Goal: Transaction & Acquisition: Purchase product/service

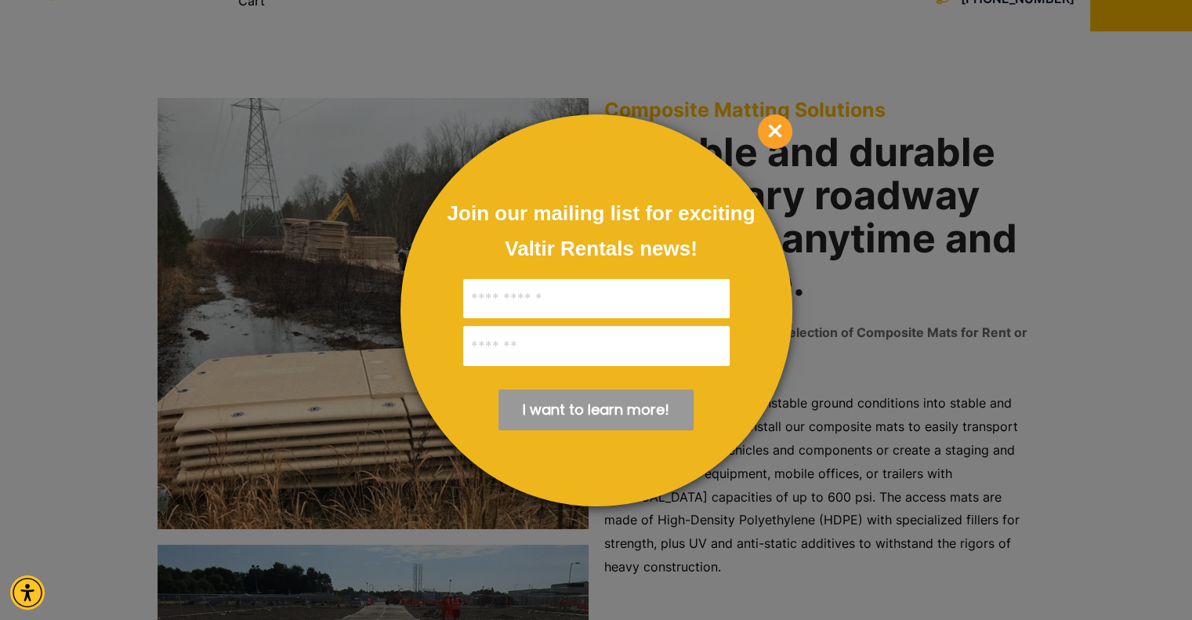
scroll to position [78, 0]
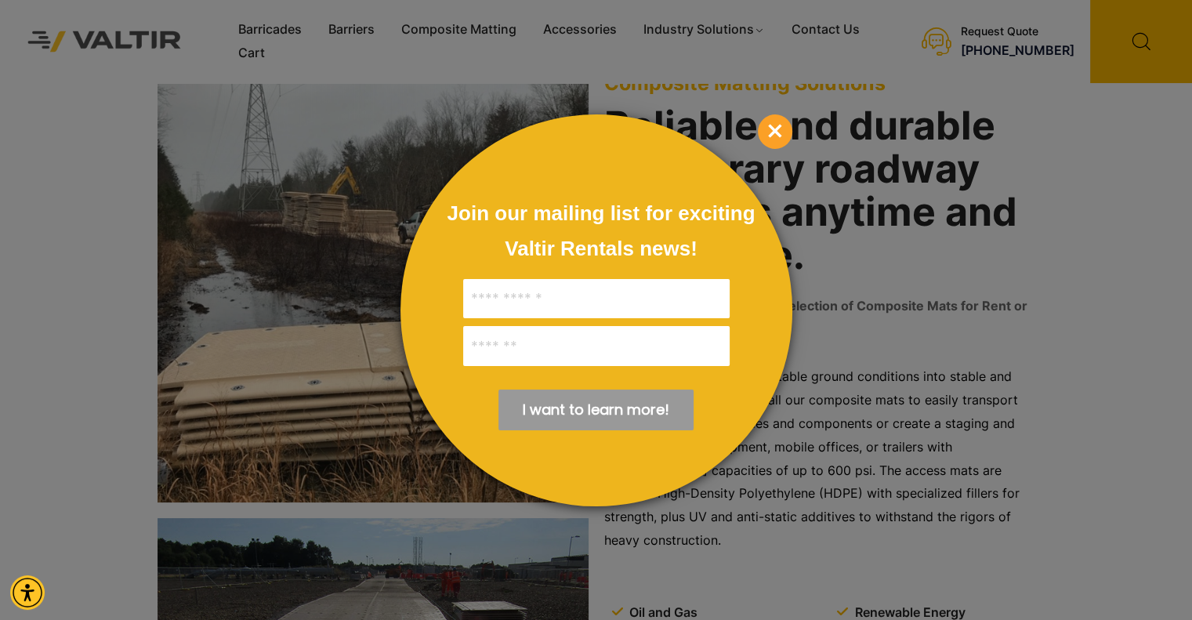
click at [762, 118] on p "×" at bounding box center [775, 131] width 34 height 34
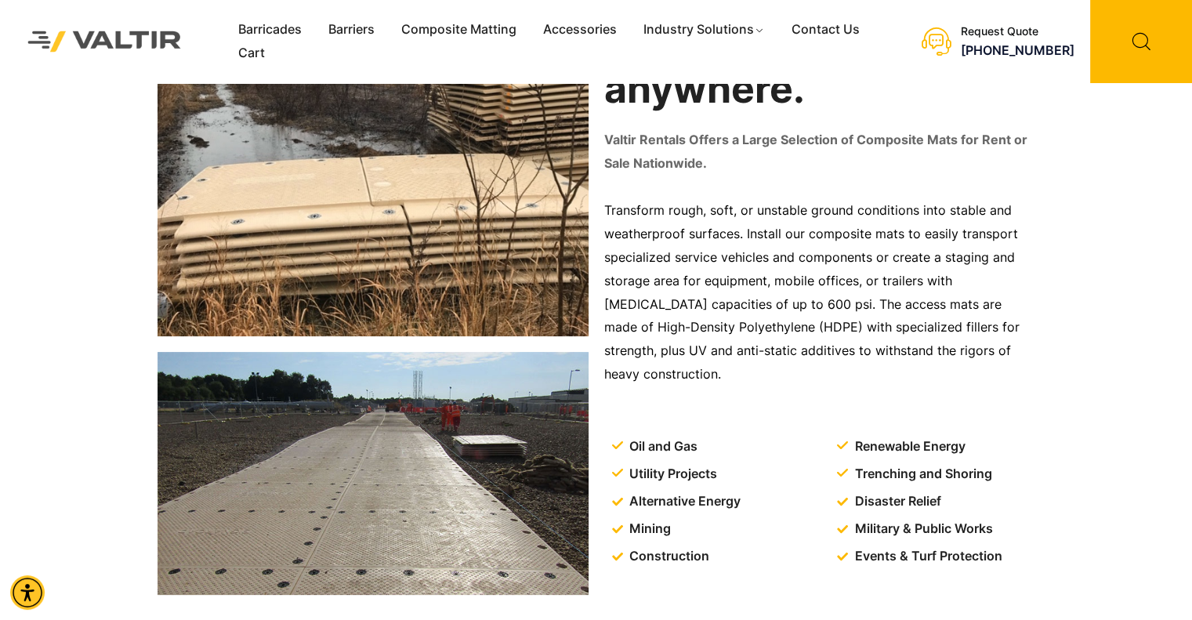
scroll to position [235, 0]
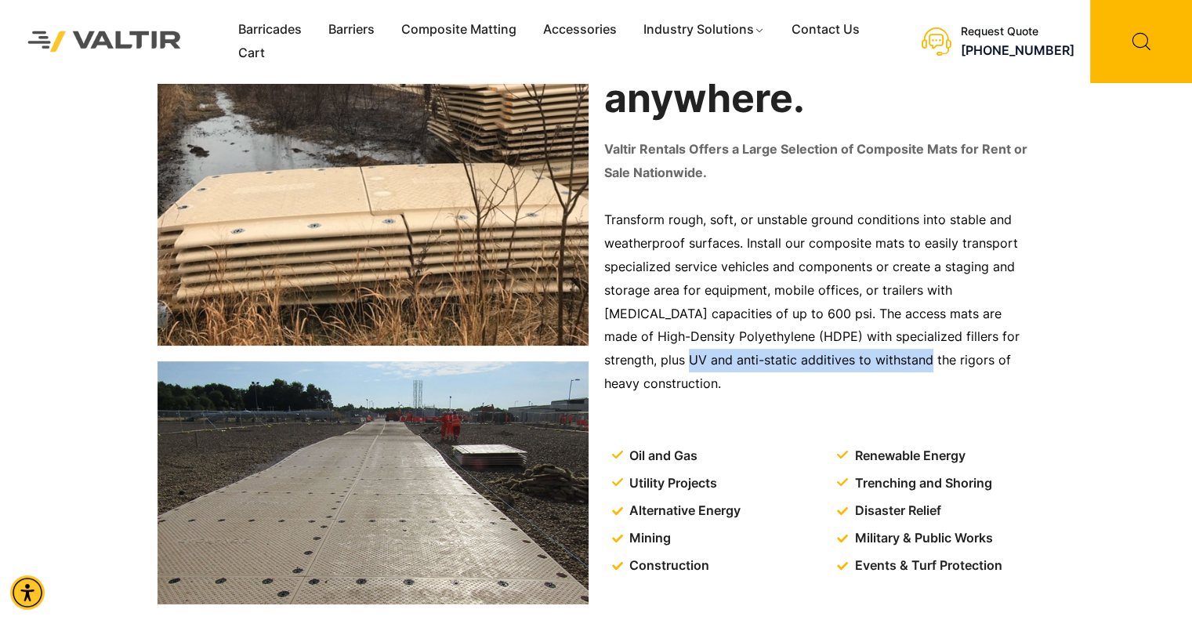
drag, startPoint x: 1030, startPoint y: 341, endPoint x: 821, endPoint y: 378, distance: 212.6
click at [821, 378] on div "Transform rough, soft, or unstable ground conditions into stable and weatherpro…" at bounding box center [819, 314] width 431 height 212
drag, startPoint x: 836, startPoint y: 375, endPoint x: 804, endPoint y: 371, distance: 32.4
click at [835, 372] on div "Transform rough, soft, or unstable ground conditions into stable and weatherpro…" at bounding box center [819, 314] width 431 height 212
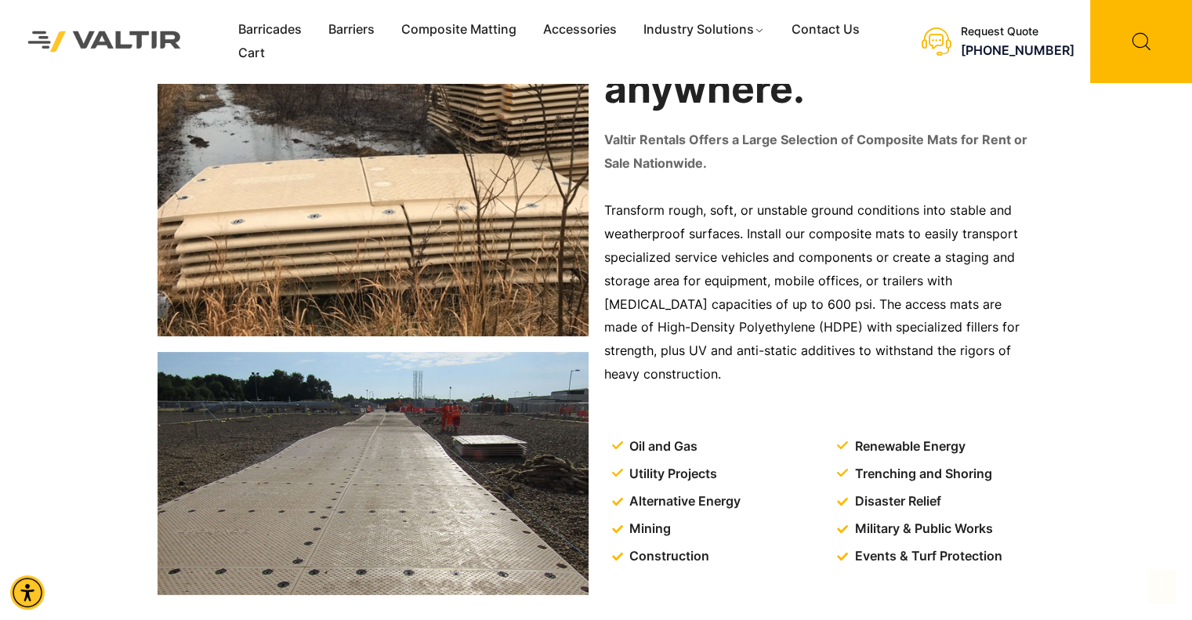
scroll to position [0, 0]
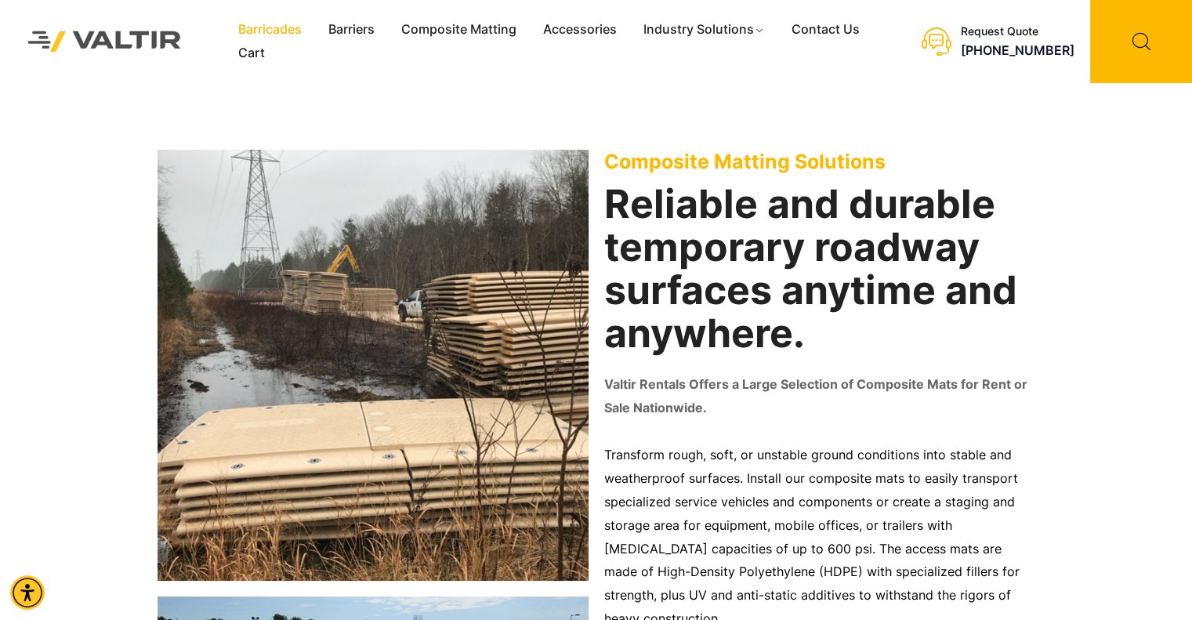
click at [298, 31] on link "Barricades" at bounding box center [270, 30] width 90 height 24
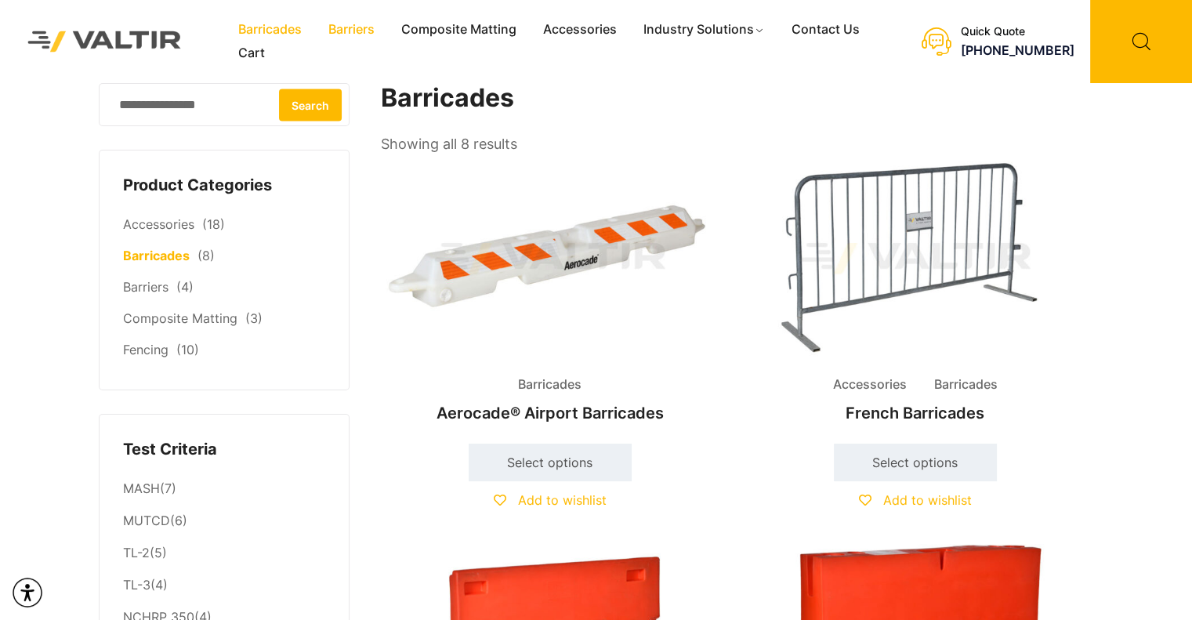
click at [348, 27] on link "Barriers" at bounding box center [351, 30] width 73 height 24
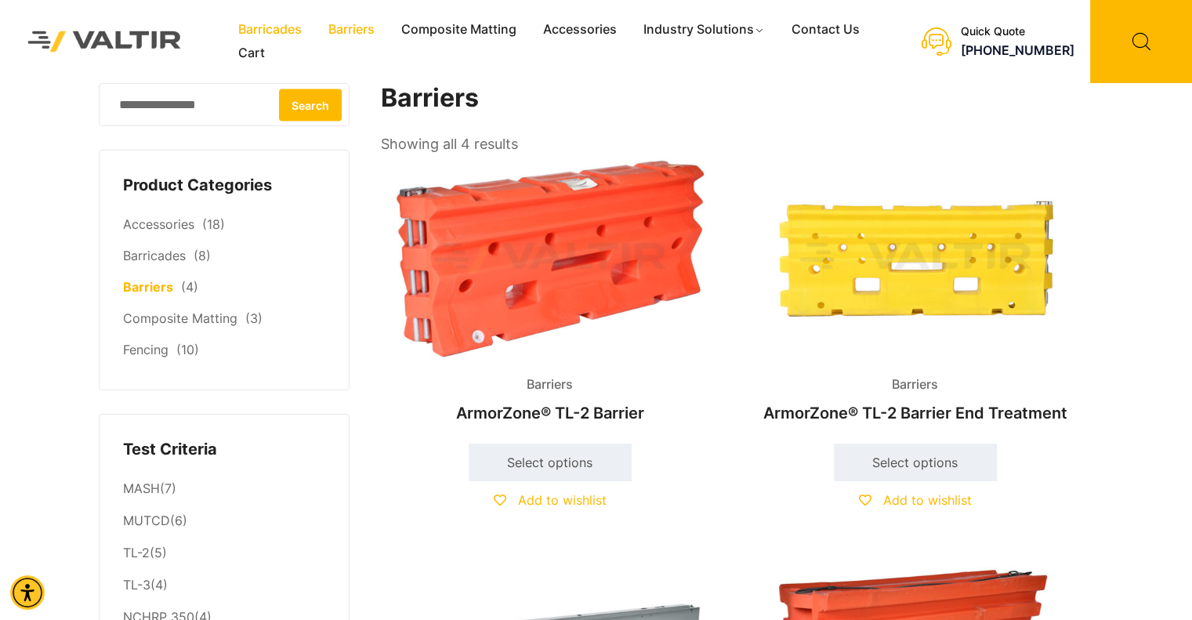
click at [283, 28] on link "Barricades" at bounding box center [270, 30] width 90 height 24
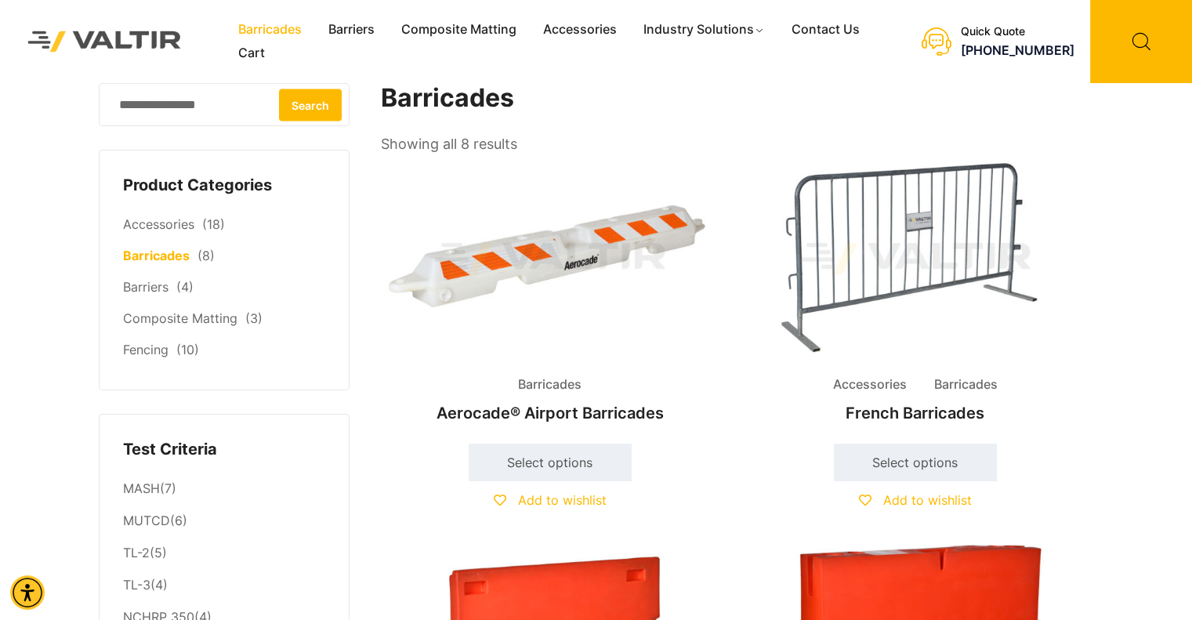
click at [144, 40] on img at bounding box center [105, 41] width 186 height 52
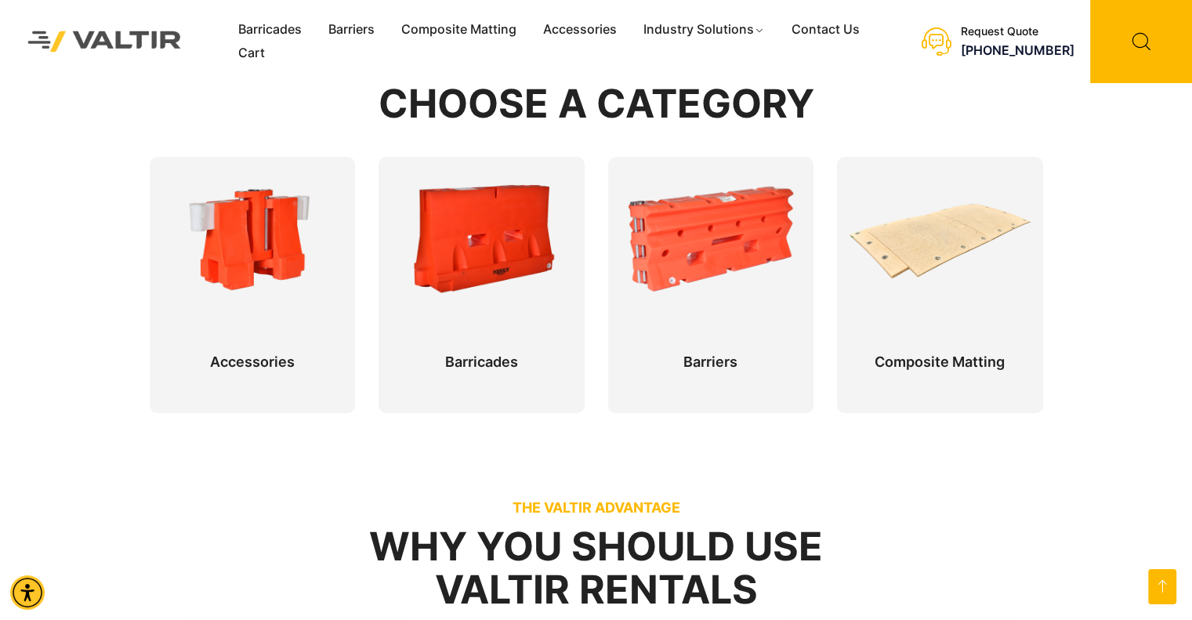
scroll to position [627, 0]
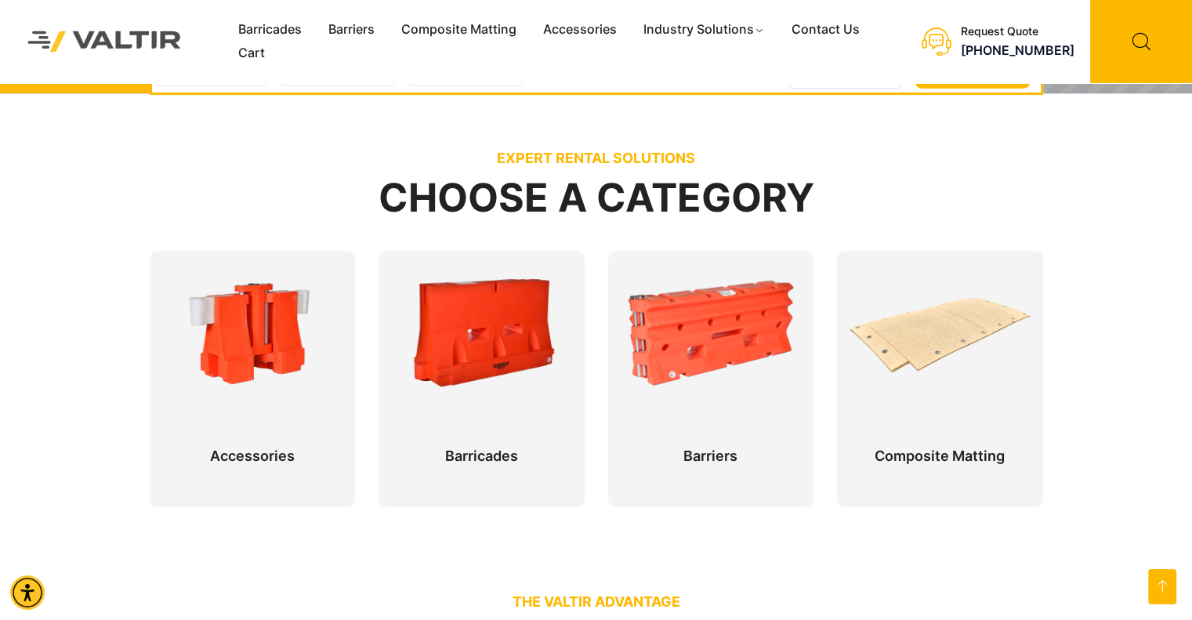
click at [160, 165] on p "EXPERT RENTAL SOLUTIONS" at bounding box center [596, 158] width 893 height 17
click at [252, 39] on link "Barricades" at bounding box center [270, 30] width 90 height 24
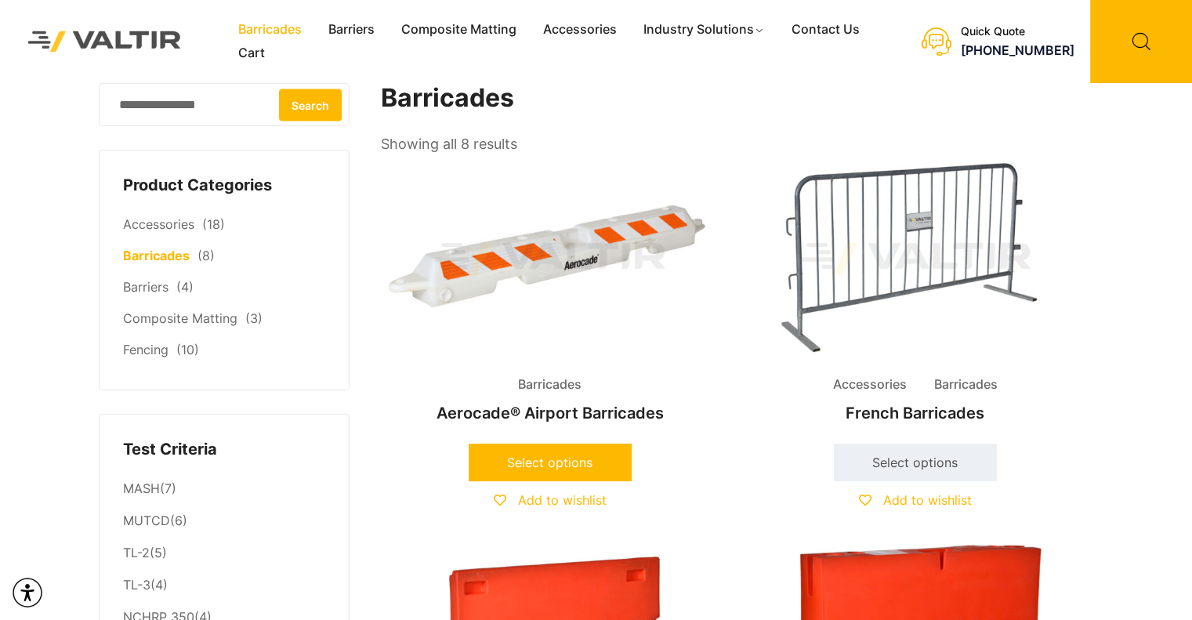
click at [594, 453] on link "Select options" at bounding box center [550, 462] width 163 height 38
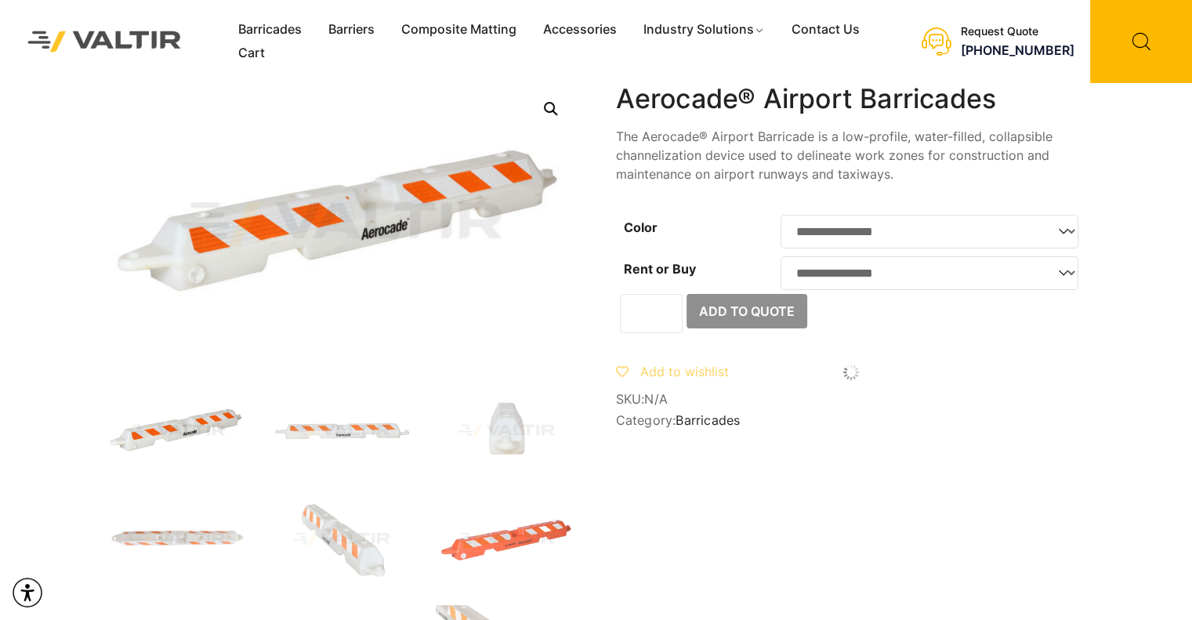
click at [896, 237] on select "**********" at bounding box center [929, 232] width 298 height 34
click at [893, 284] on select "**********" at bounding box center [929, 273] width 298 height 34
drag, startPoint x: 1110, startPoint y: 255, endPoint x: 1101, endPoint y: 255, distance: 9.4
